Goal: Find specific page/section: Find specific page/section

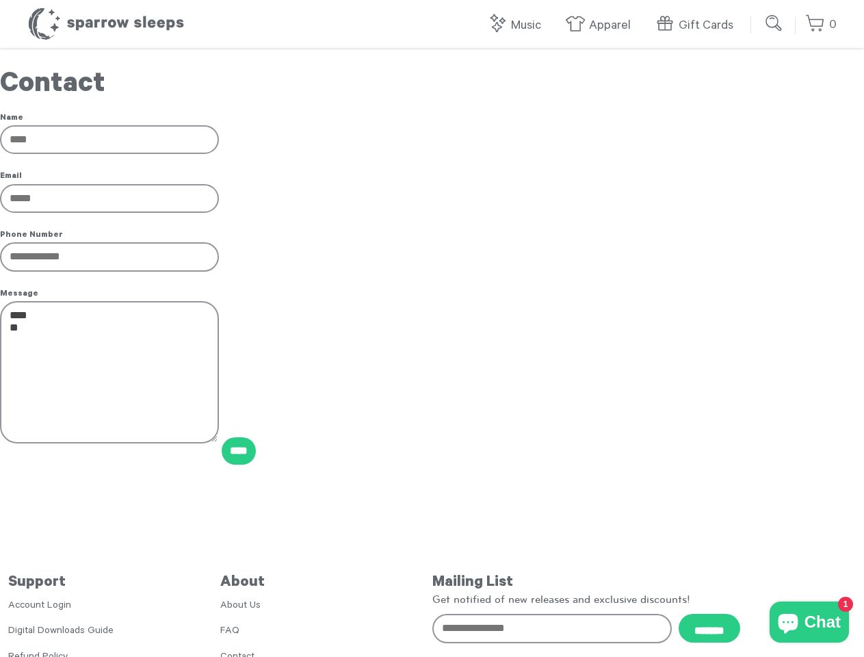
click at [519, 25] on link "Music" at bounding box center [517, 25] width 61 height 29
click at [710, 628] on input "*******" at bounding box center [710, 628] width 62 height 29
